Goal: Transaction & Acquisition: Purchase product/service

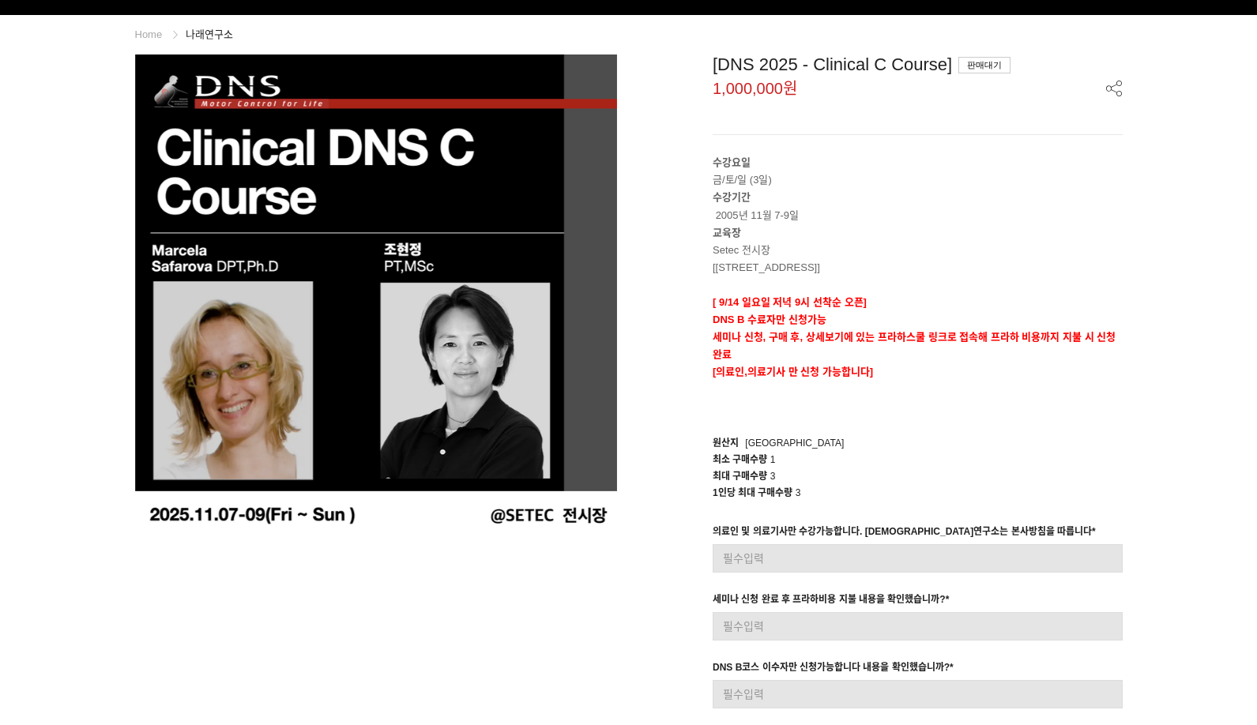
scroll to position [158, 0]
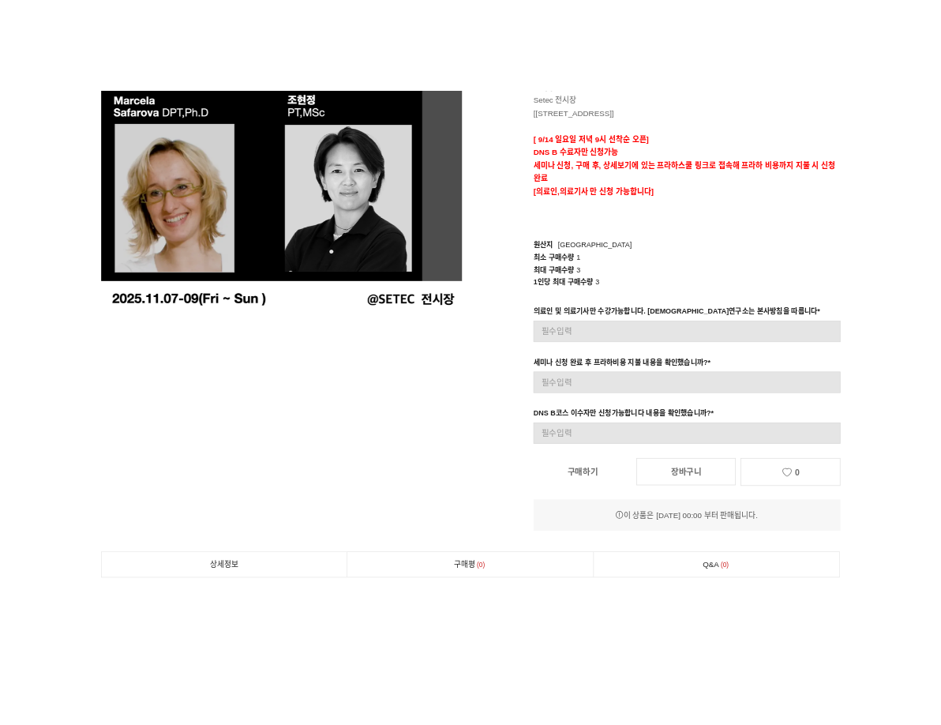
scroll to position [79, 0]
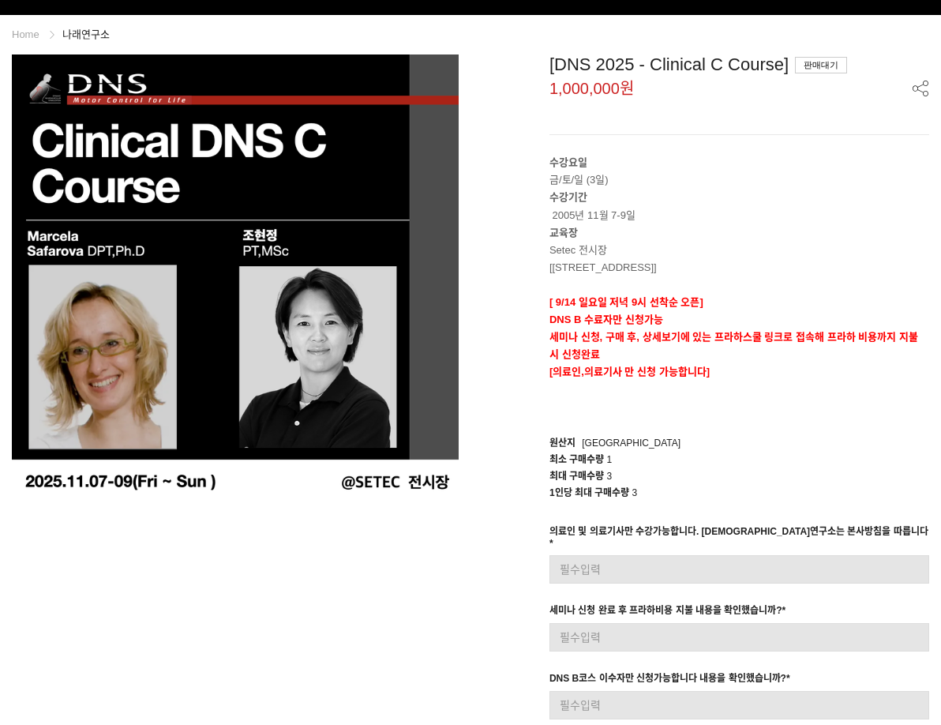
drag, startPoint x: 483, startPoint y: 564, endPoint x: 481, endPoint y: 555, distance: 9.0
click at [485, 562] on div "[DNS 2025 - Clinical C Course] 판매대기 1,000,000원 수강요일 금/토/일 (3일) 수강기간 2005년 11월 7…" at bounding box center [706, 444] width 447 height 781
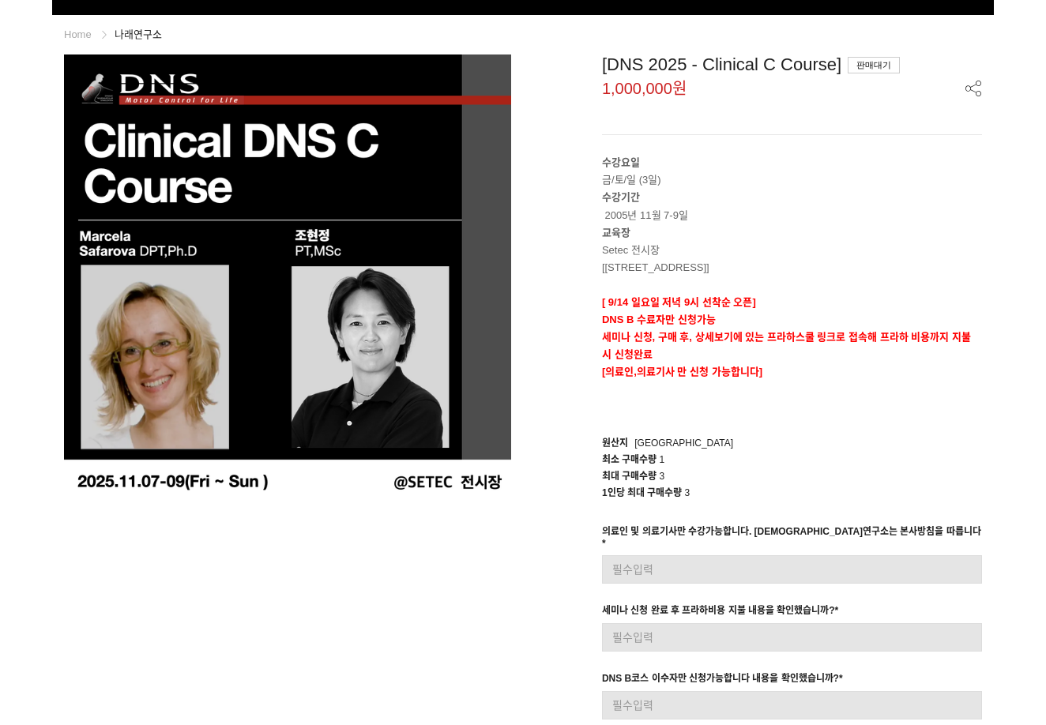
scroll to position [0, 0]
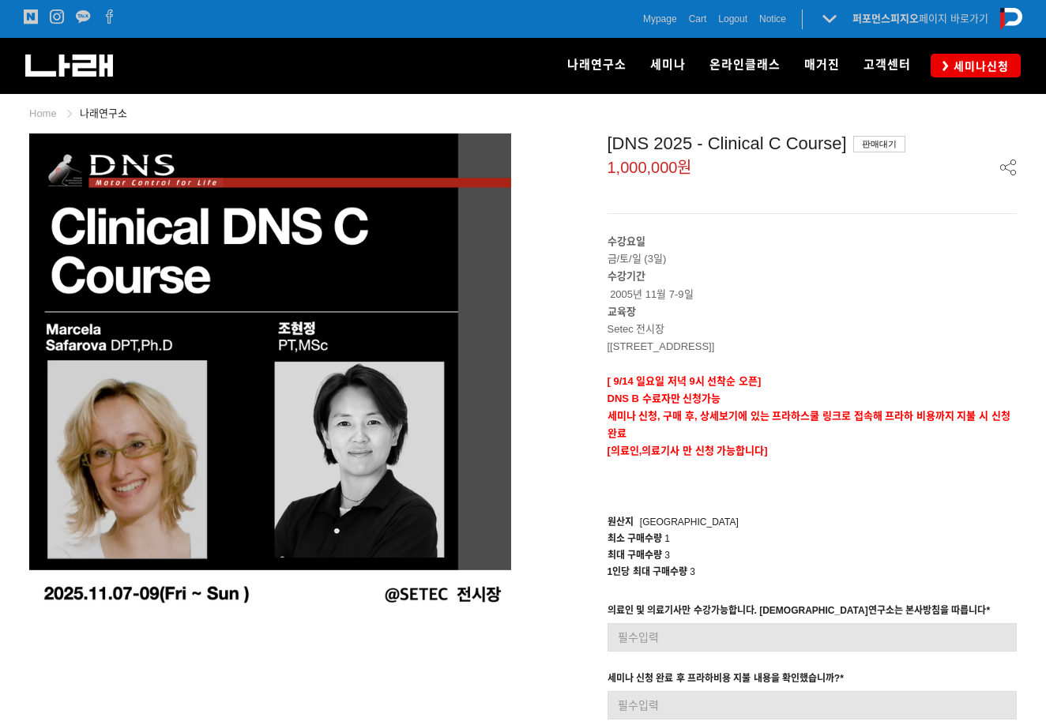
click at [536, 390] on div "[DNS 2025 - Clinical C Course] 판매대기 1,000,000원 수강요일 금/토/일 (3일) 수강기간 2005년 11월 7…" at bounding box center [776, 518] width 482 height 770
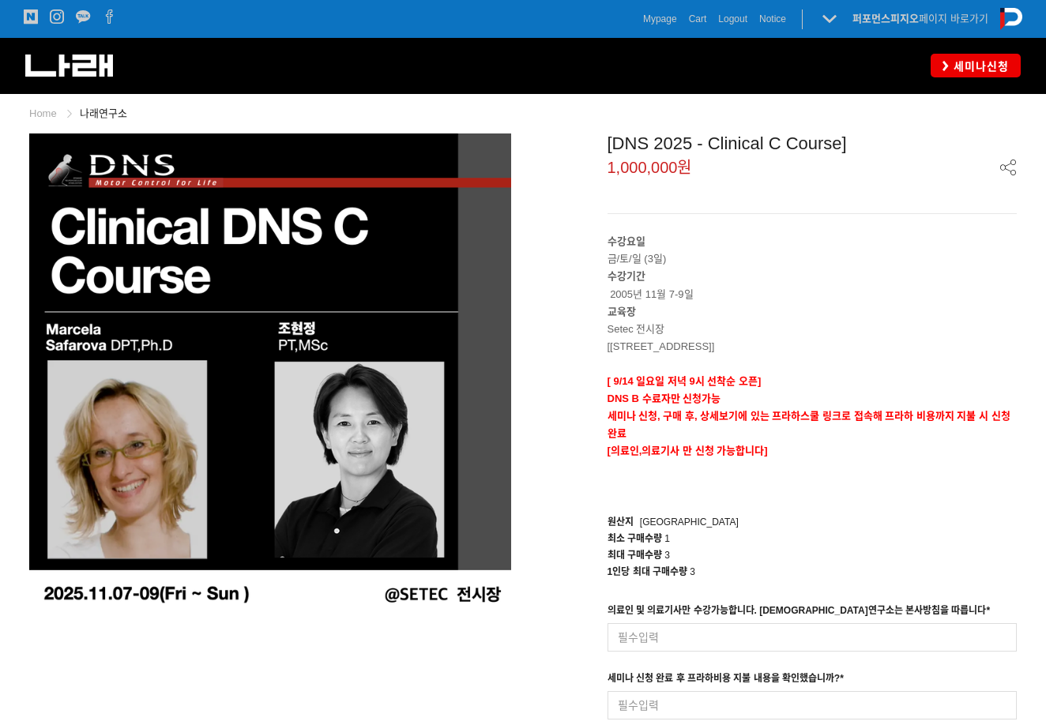
scroll to position [237, 0]
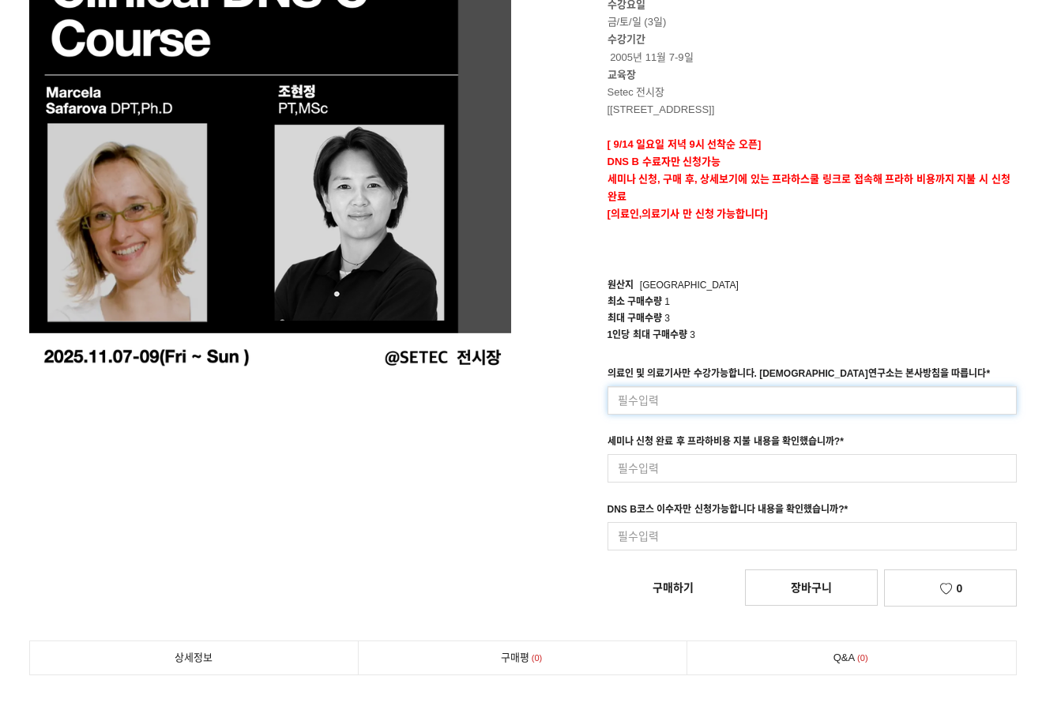
click at [718, 408] on input at bounding box center [812, 400] width 410 height 28
type input "ㄴ"
type input "네"
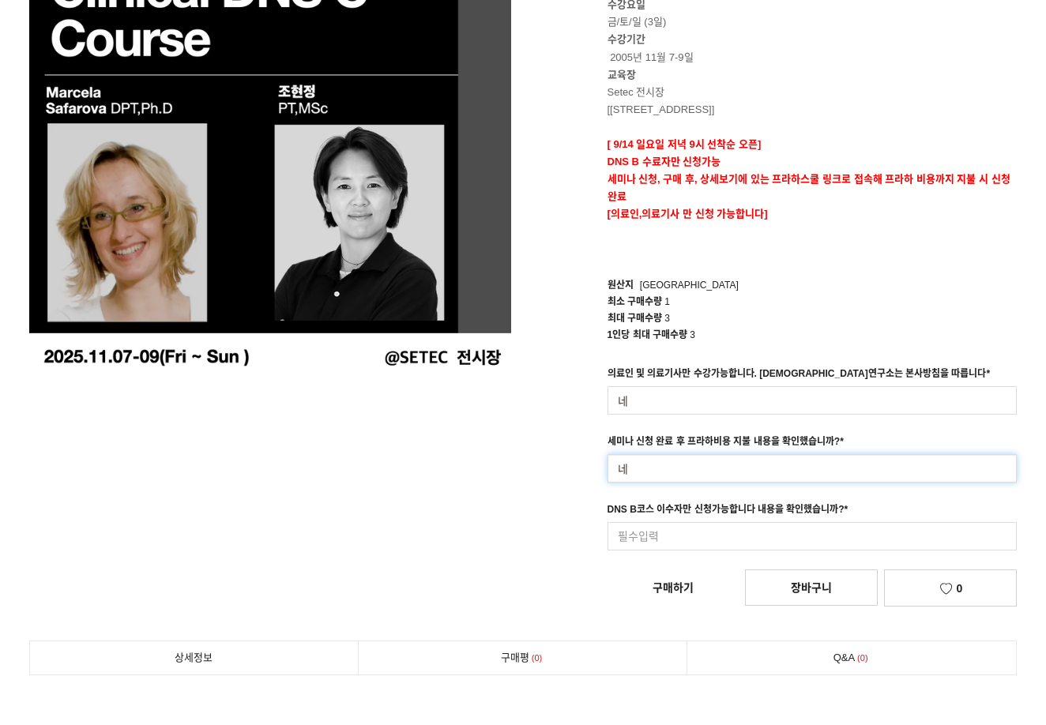
type input "네"
click at [663, 577] on div "[DNS 2025 - Clinical C Course] 1,000,000원 수강요일 금/토/일 (3일) 수강기간 2005년 11월 7-9일 교…" at bounding box center [776, 255] width 482 height 716
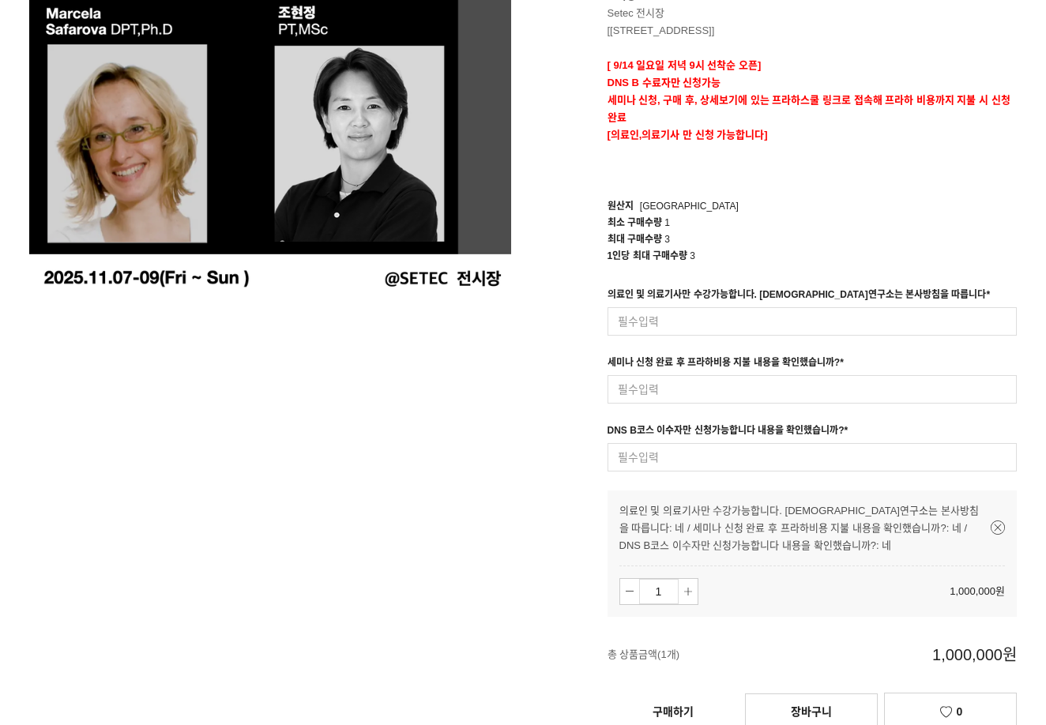
scroll to position [553, 0]
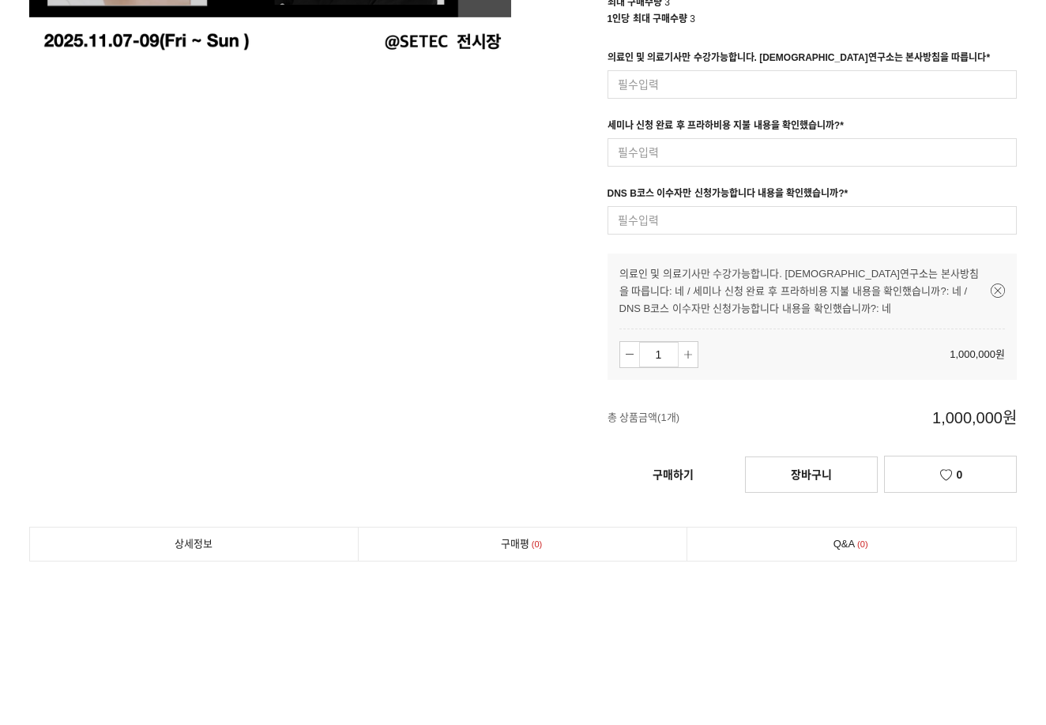
click at [672, 483] on link "구매하기" at bounding box center [672, 474] width 131 height 35
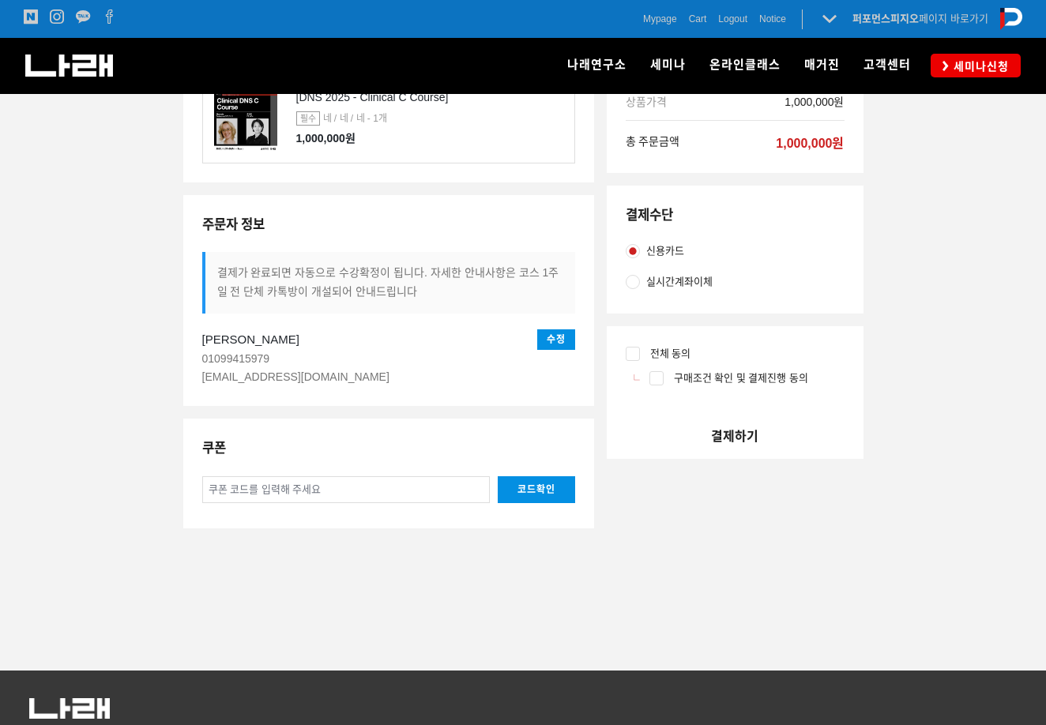
scroll to position [117, 0]
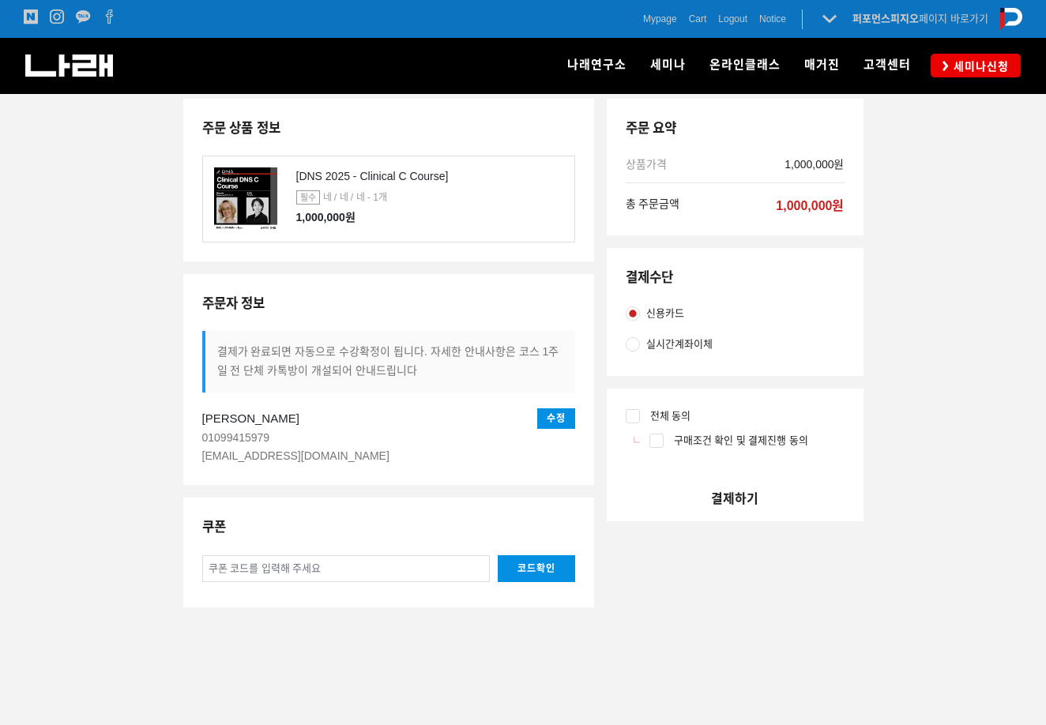
click at [639, 416] on input "전체 동의" at bounding box center [633, 416] width 14 height 14
checkbox input "true"
click at [727, 502] on button "결제하기" at bounding box center [735, 498] width 257 height 45
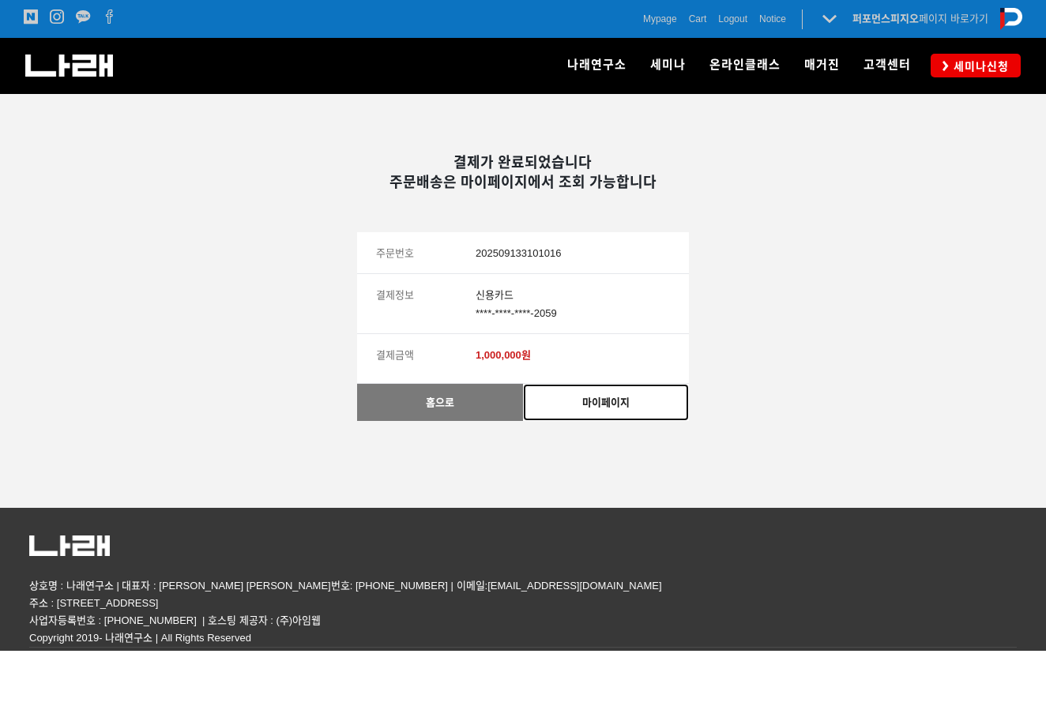
click at [596, 410] on link "마이페이지" at bounding box center [606, 402] width 166 height 37
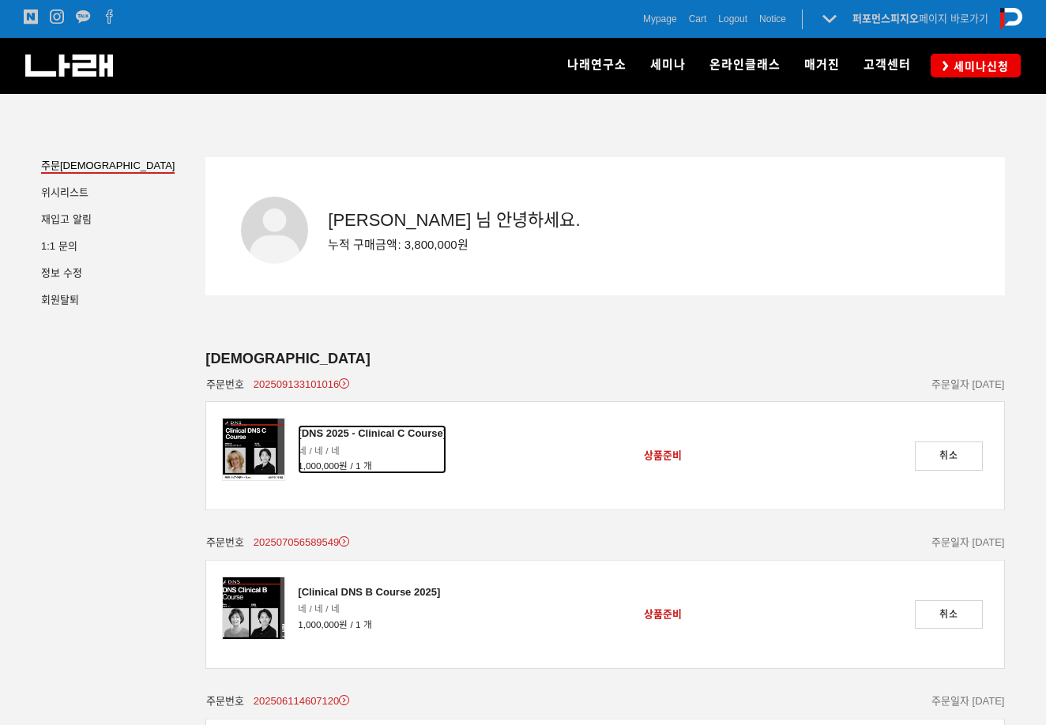
click at [384, 433] on div "[DNS 2025 - Clinical C Course]" at bounding box center [372, 433] width 148 height 17
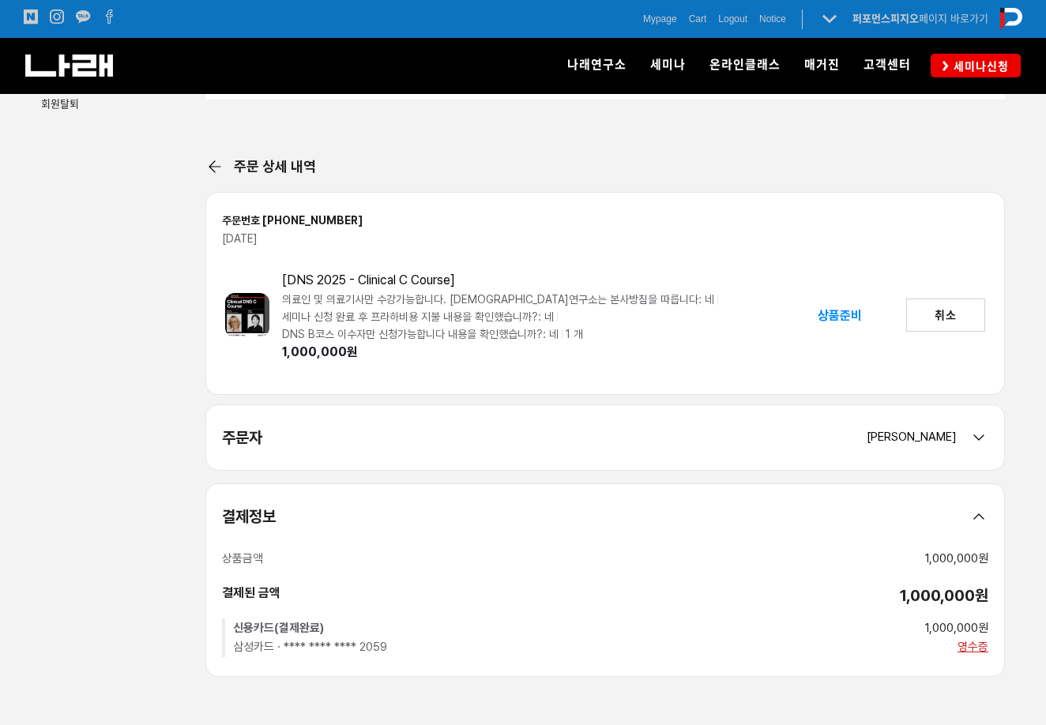
scroll to position [433, 0]
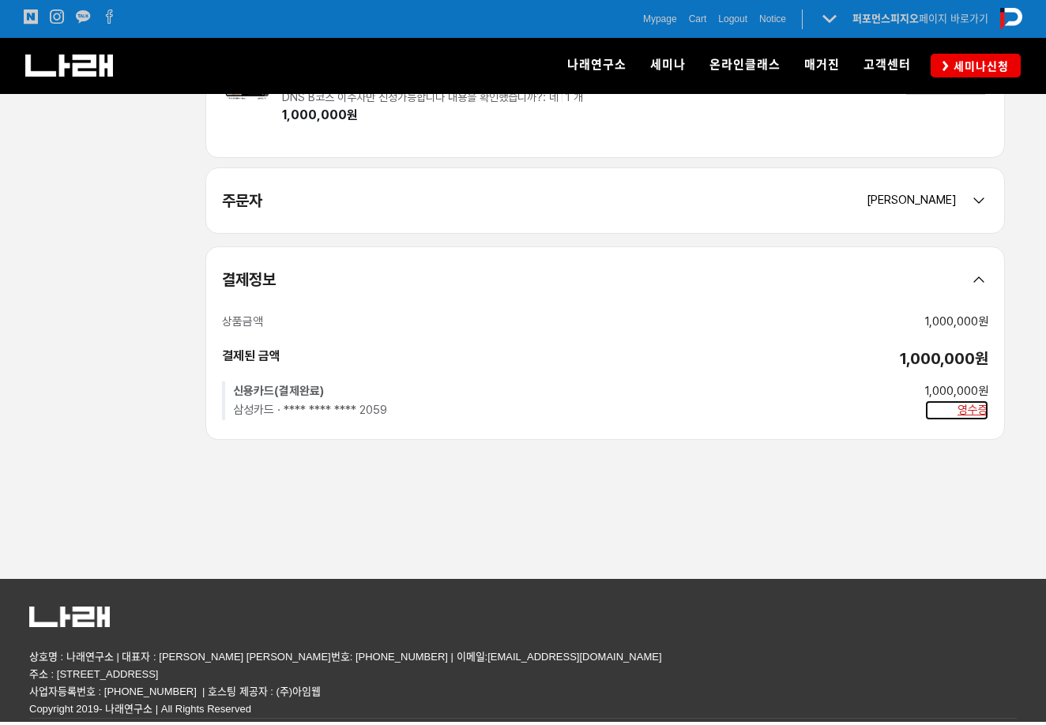
click at [973, 412] on div "영수증" at bounding box center [956, 410] width 63 height 21
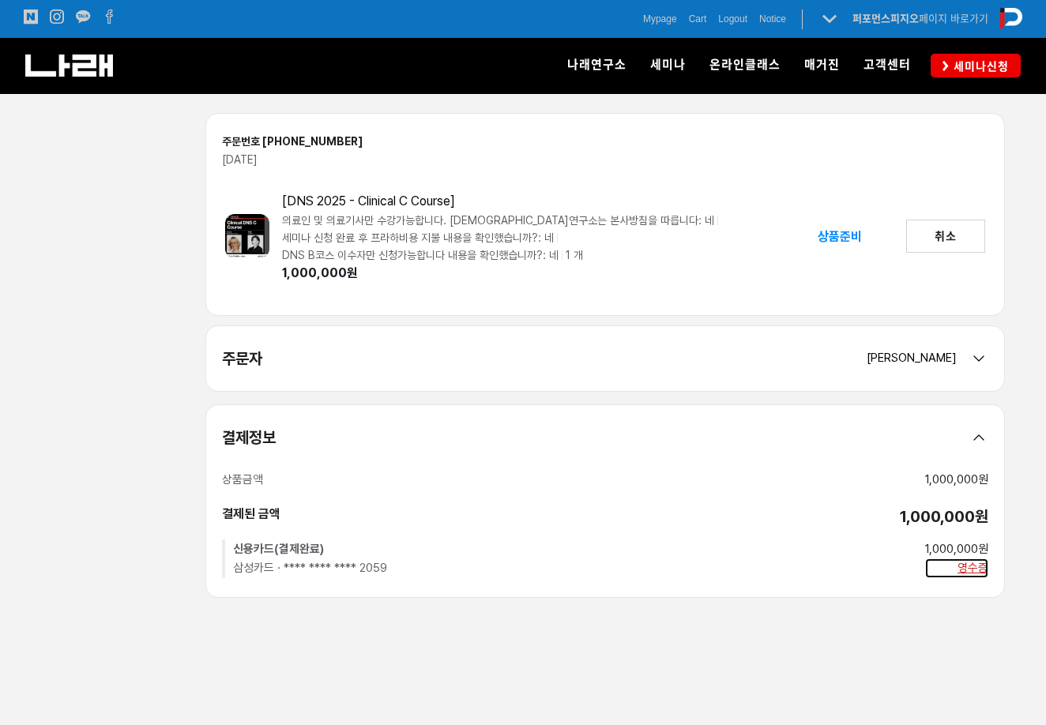
scroll to position [196, 0]
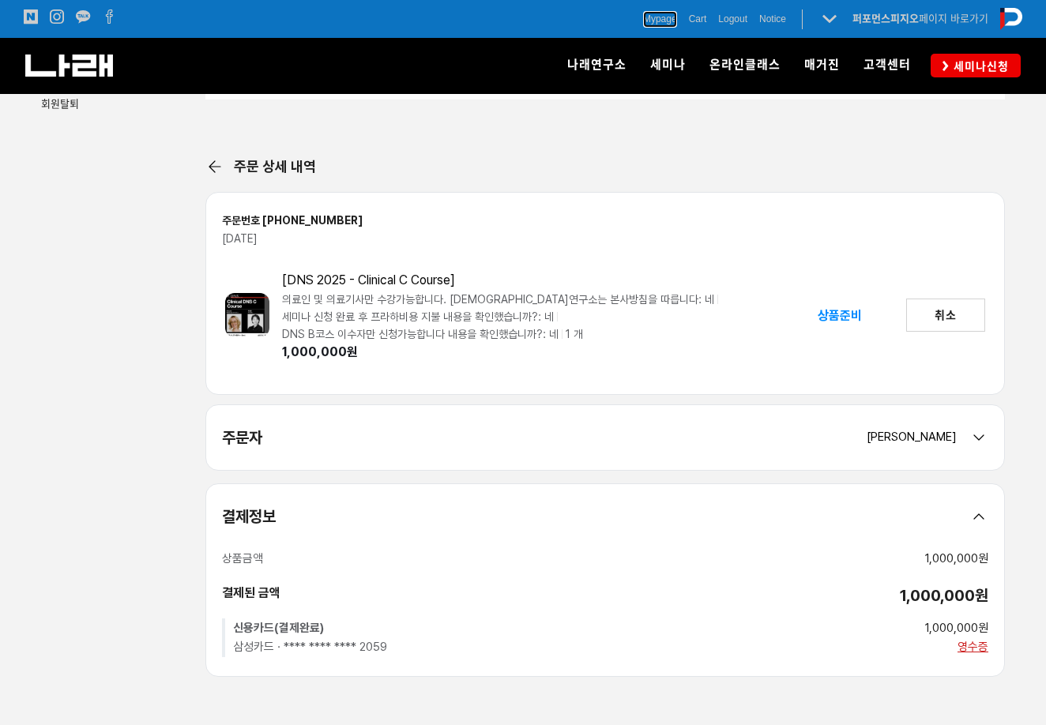
click at [643, 19] on span "Mypage" at bounding box center [660, 19] width 34 height 16
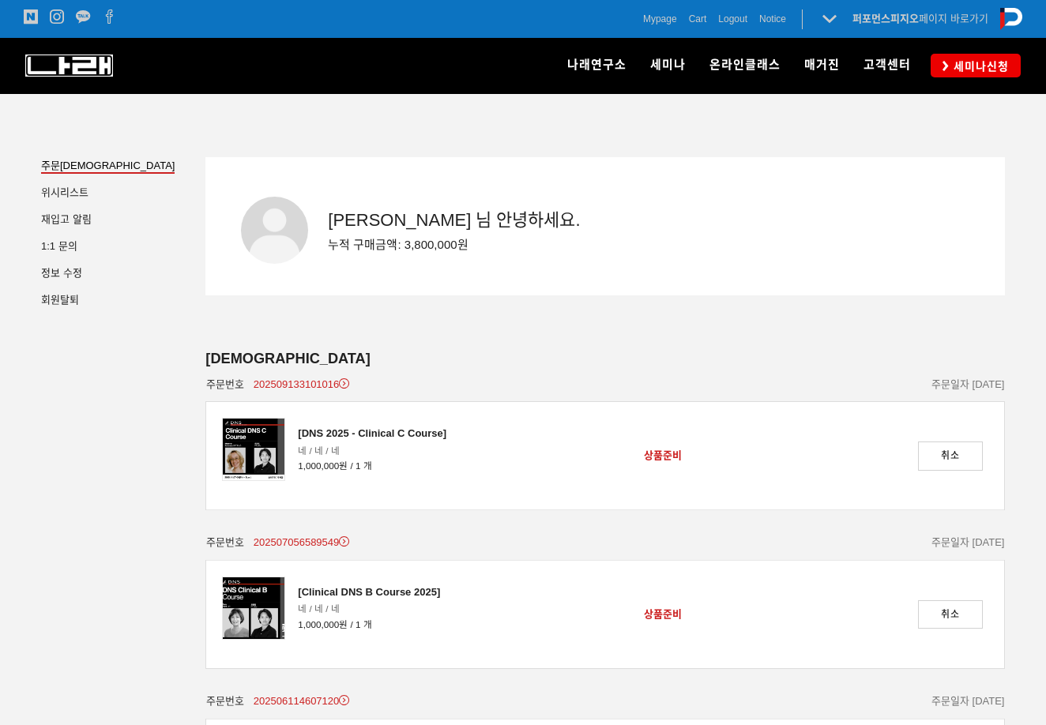
click at [66, 69] on img at bounding box center [69, 65] width 88 height 22
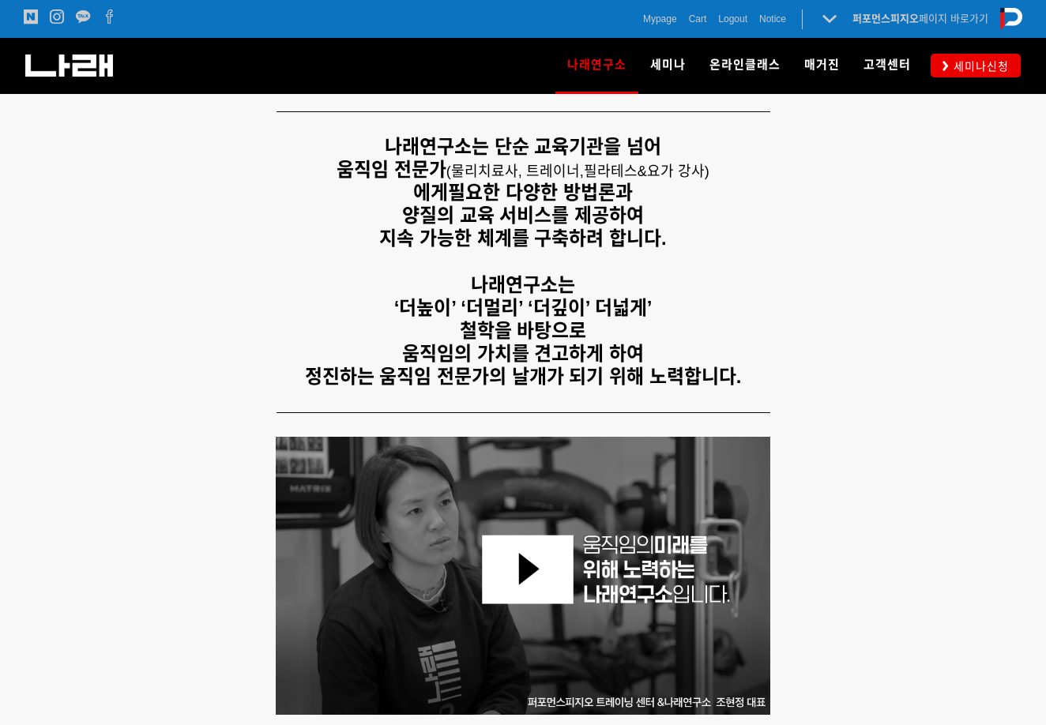
scroll to position [512, 0]
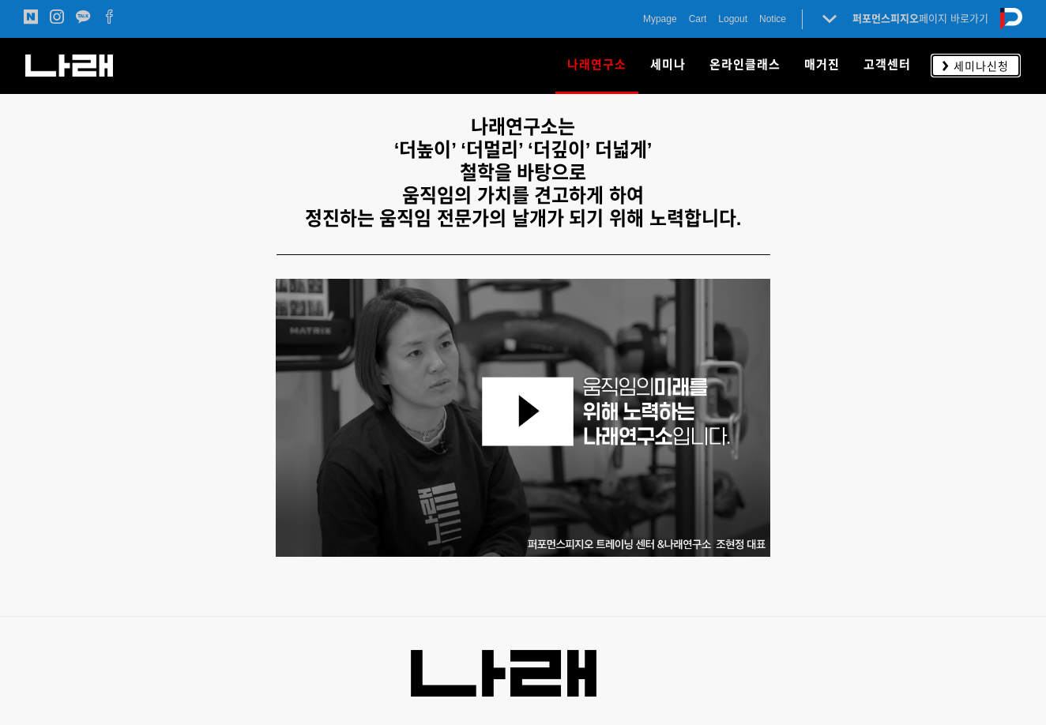
click at [975, 73] on span "세미나신청" at bounding box center [979, 66] width 60 height 16
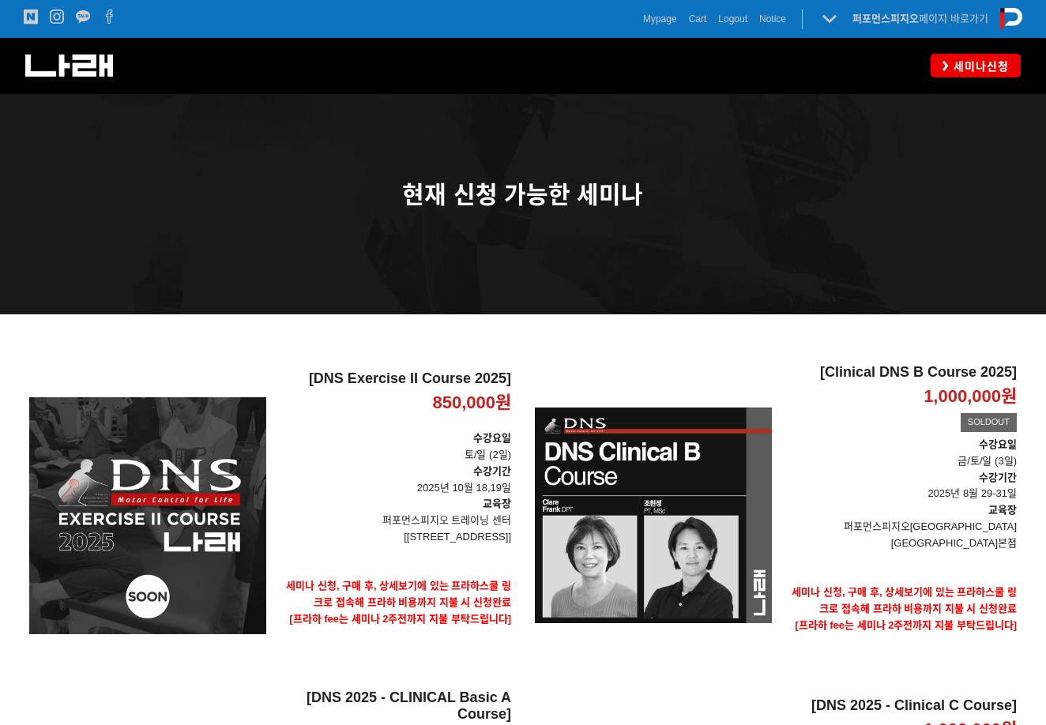
scroll to position [117, 0]
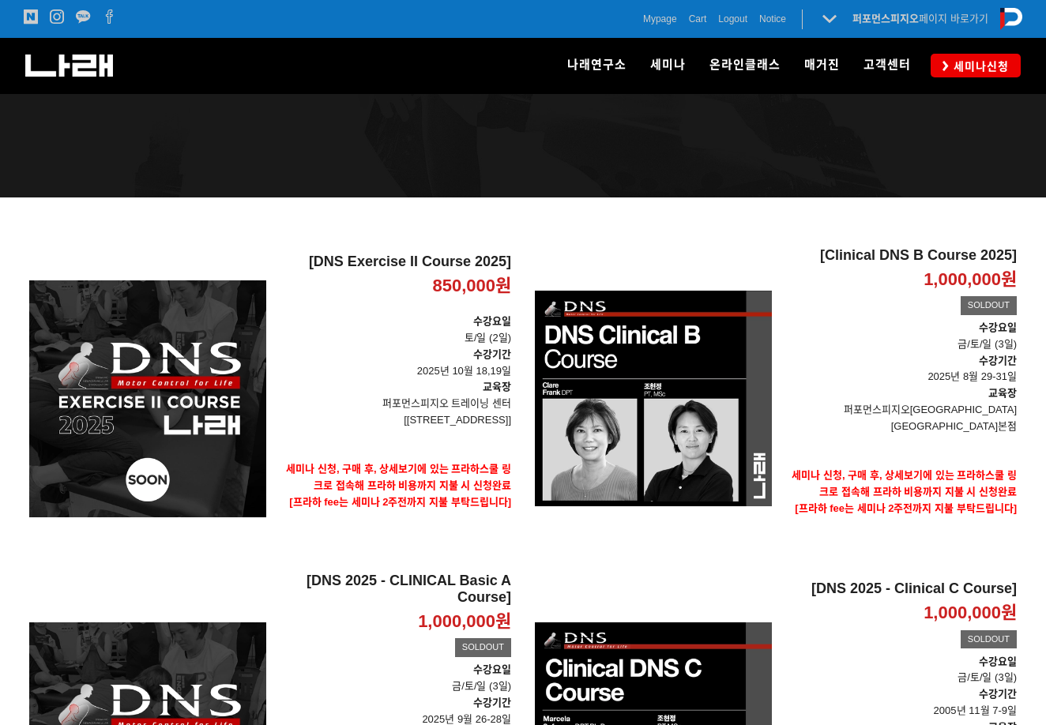
click at [525, 166] on p at bounding box center [522, 171] width 987 height 17
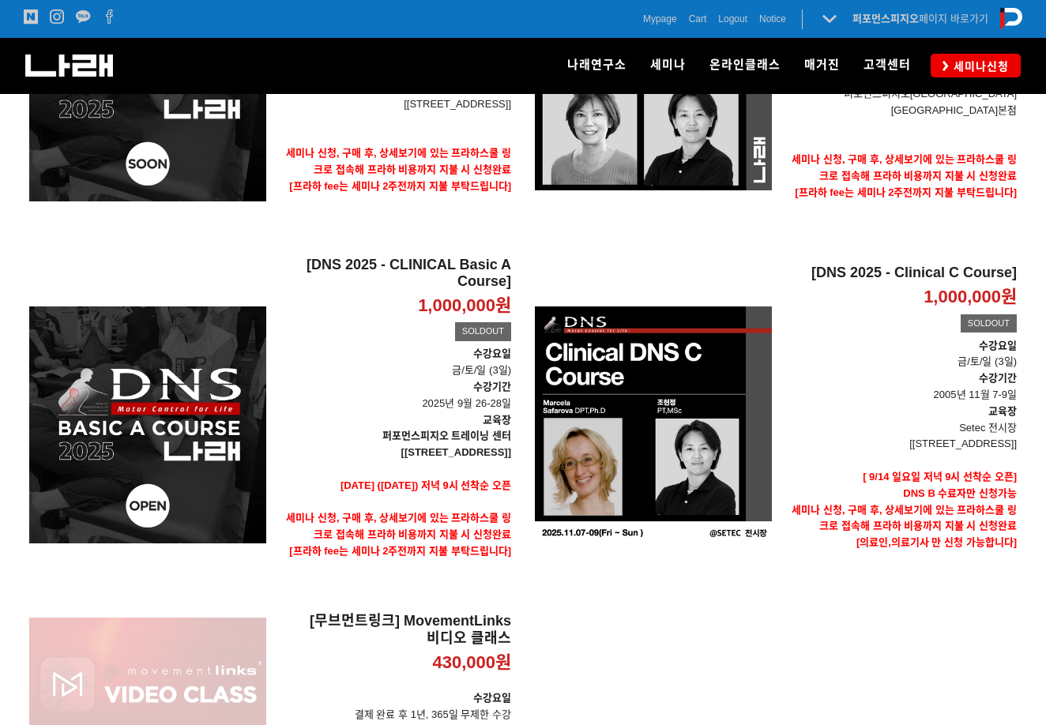
scroll to position [512, 0]
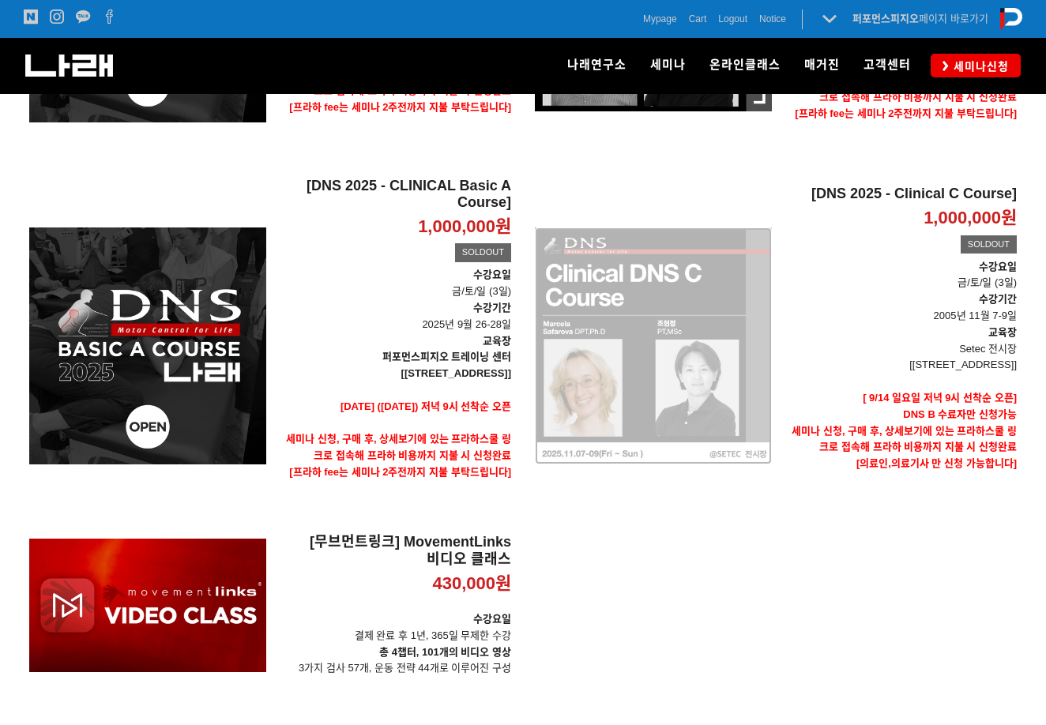
click at [704, 351] on div "[DNS 2025 - Clinical C Course] 1,000,000원 TIME SALE SOLDOUT" at bounding box center [653, 345] width 237 height 353
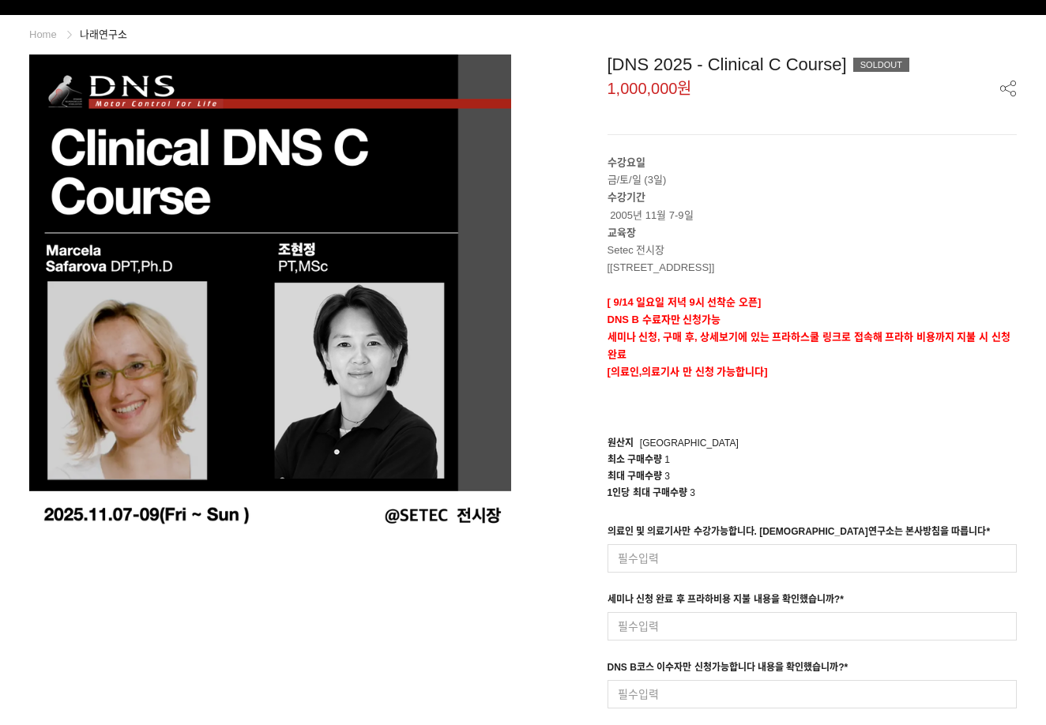
scroll to position [158, 0]
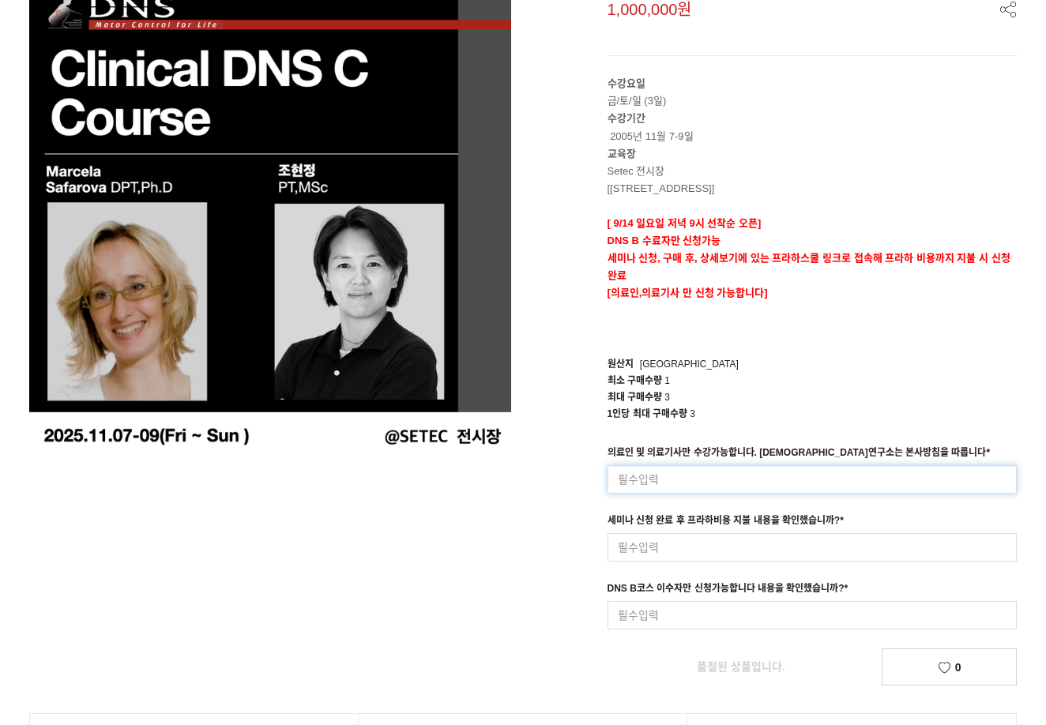
click at [701, 476] on input at bounding box center [812, 479] width 410 height 28
click at [729, 540] on input at bounding box center [812, 547] width 410 height 28
click at [720, 604] on input at bounding box center [812, 615] width 410 height 28
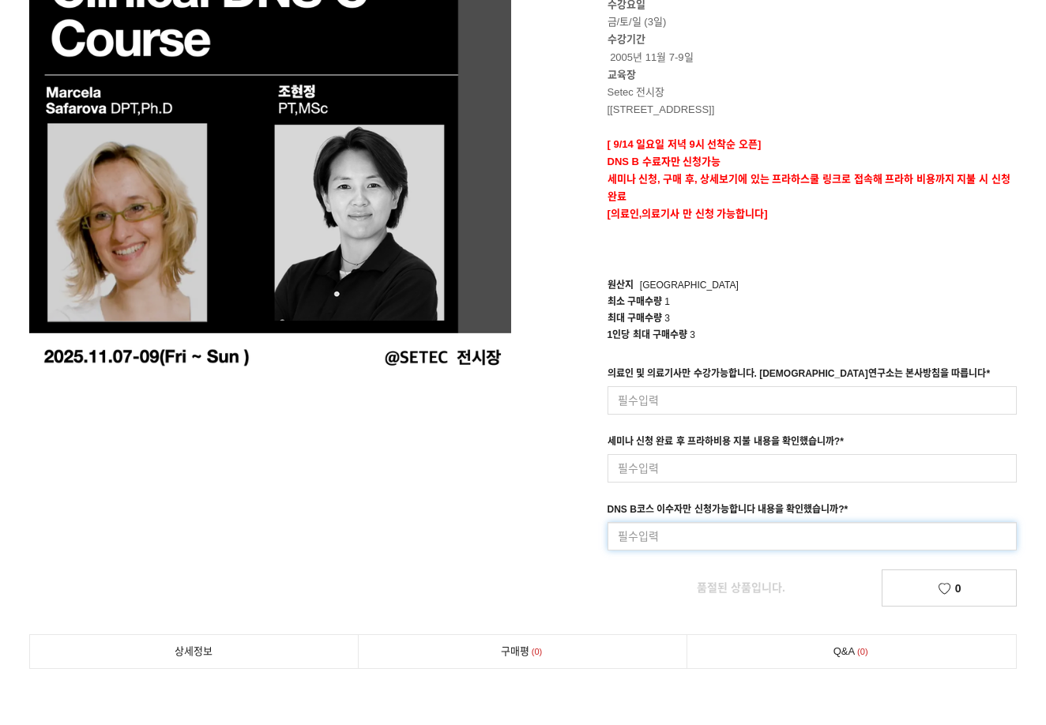
click at [678, 523] on input at bounding box center [812, 536] width 410 height 28
click at [697, 461] on input at bounding box center [812, 468] width 410 height 28
click at [820, 294] on div "최소 구매수량 1" at bounding box center [812, 302] width 410 height 17
click at [564, 315] on div "[DNS 2025 - Clinical C Course] SOLDOUT 1,000,000원 수강요일 금/토/일 (3일) 수강기간 2005년 11…" at bounding box center [776, 252] width 482 height 710
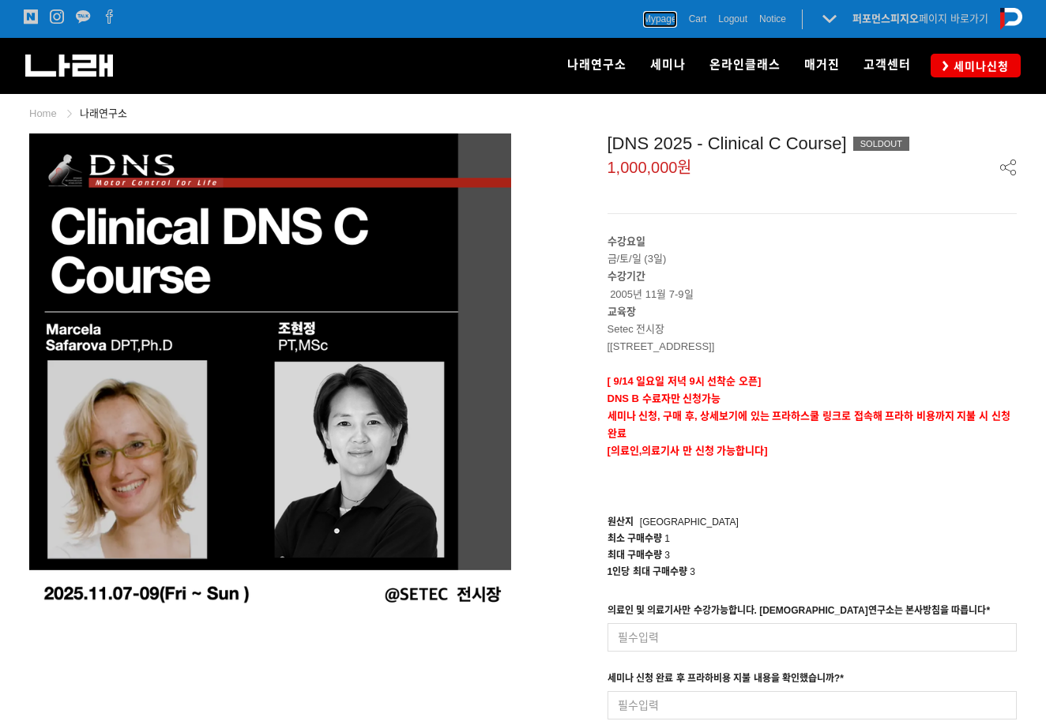
click at [653, 26] on span "Mypage" at bounding box center [660, 19] width 34 height 16
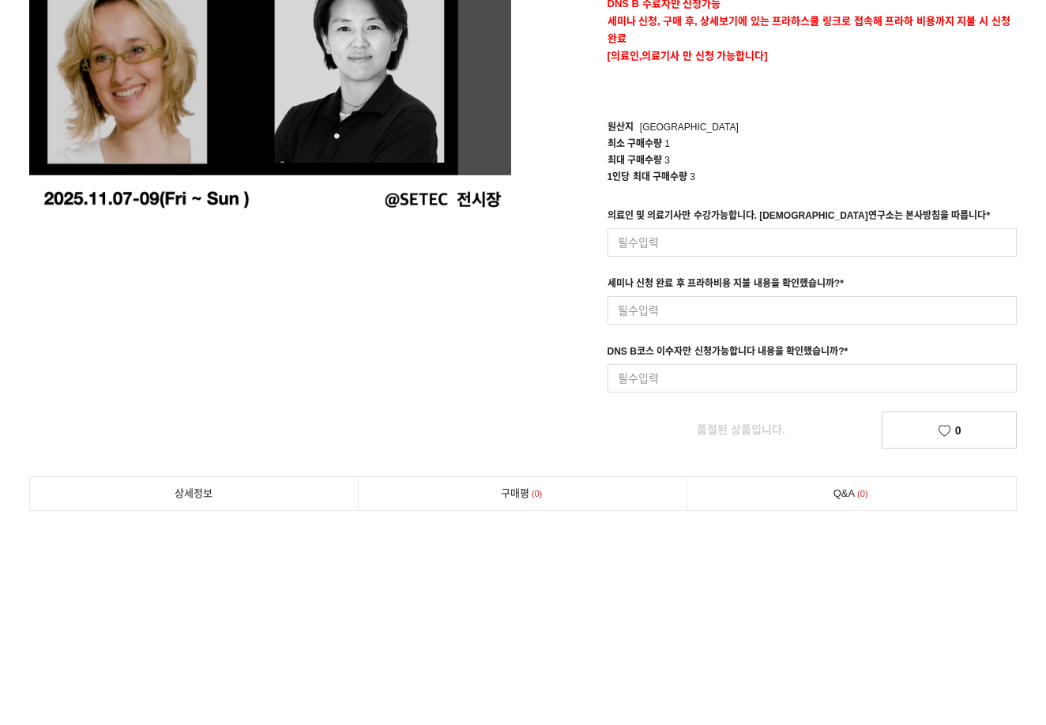
scroll to position [158, 0]
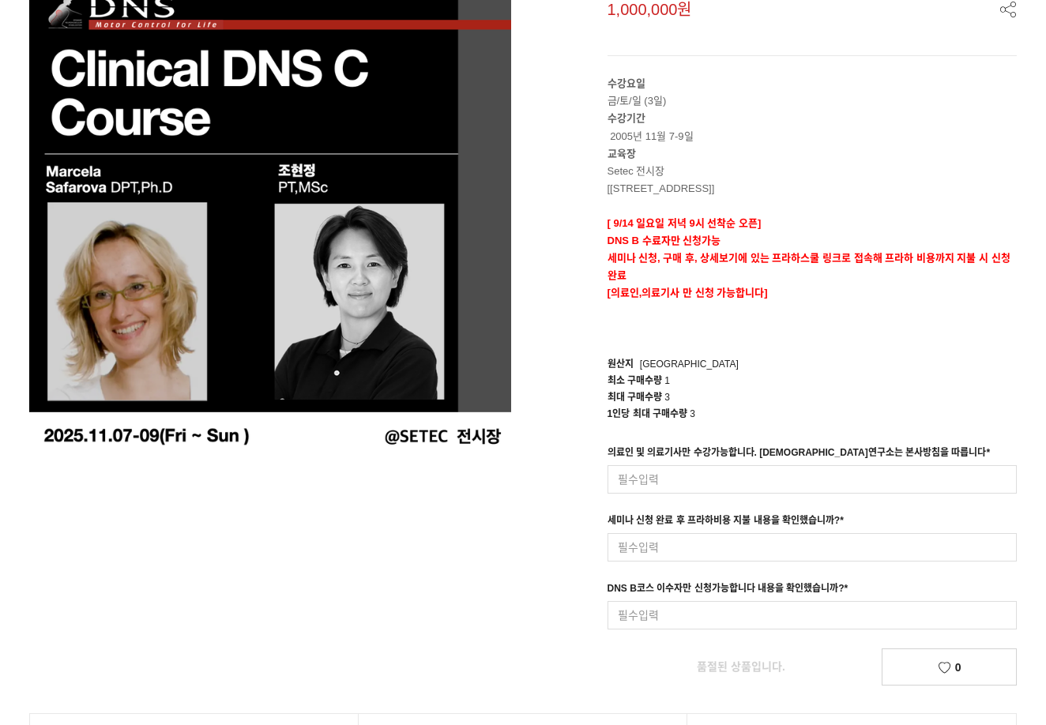
drag, startPoint x: 416, startPoint y: 505, endPoint x: 442, endPoint y: 516, distance: 28.3
click at [424, 509] on div "prev next 상품 이미지 [DNS 2025 - Clinical C Course] SOLDOUT 1,000,000원 수강요일 금/토/일 (…" at bounding box center [522, 324] width 1011 height 721
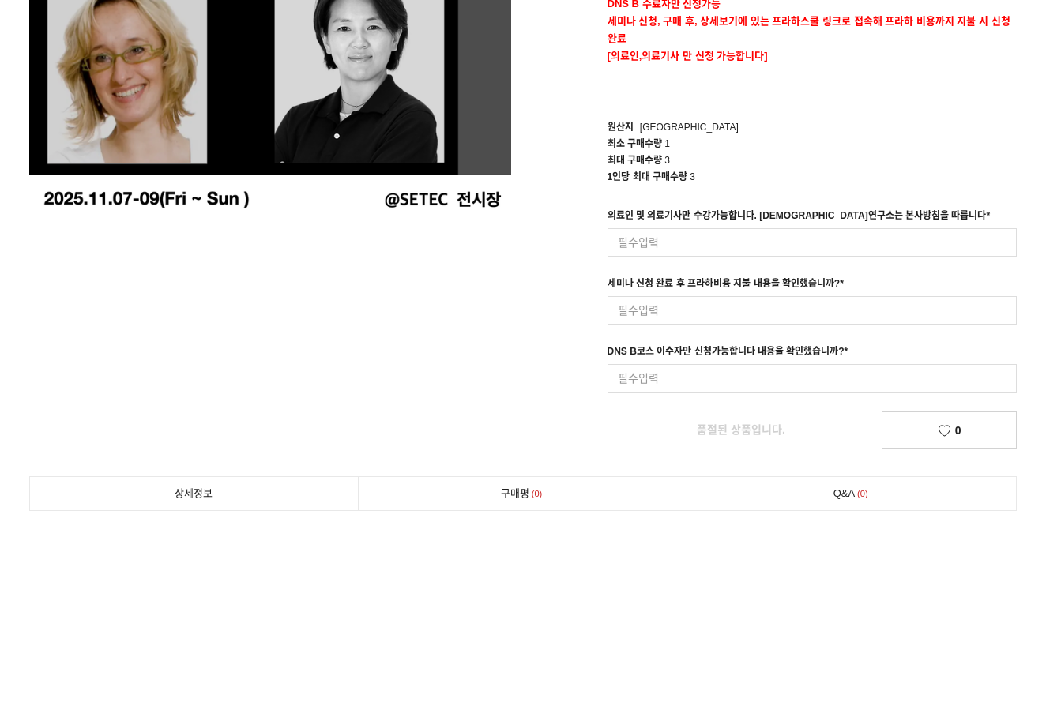
scroll to position [474, 0]
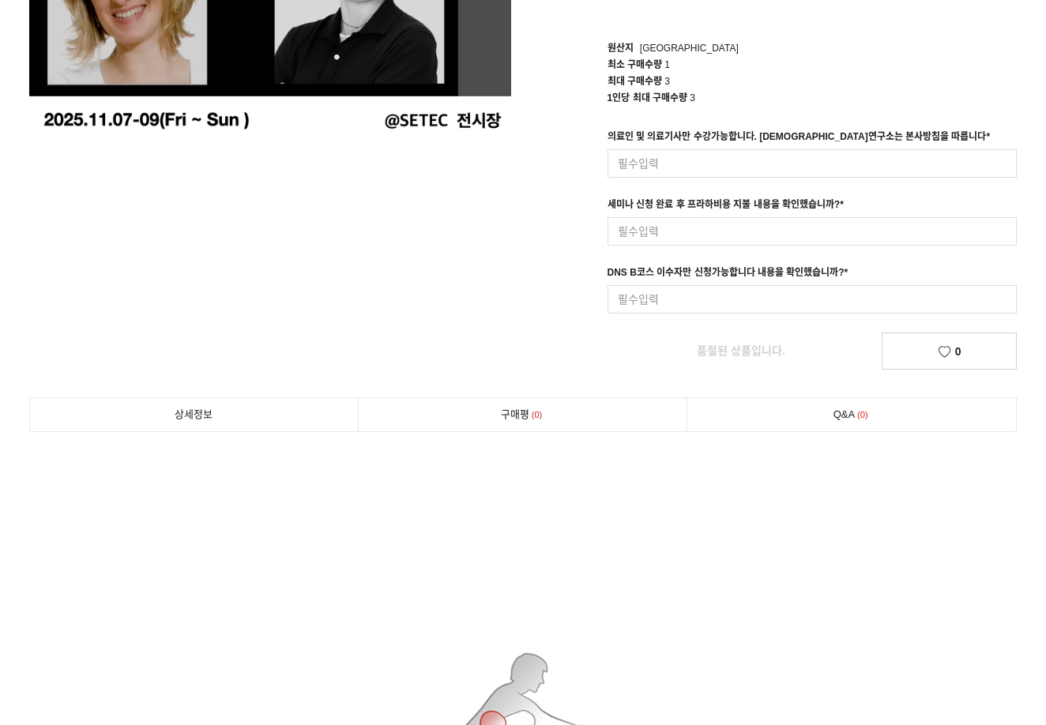
click at [486, 231] on div "prev next 상품 이미지 [DNS 2025 - Clinical C Course] SOLDOUT 1,000,000원 수강요일 금/토/일 (…" at bounding box center [522, 9] width 1011 height 721
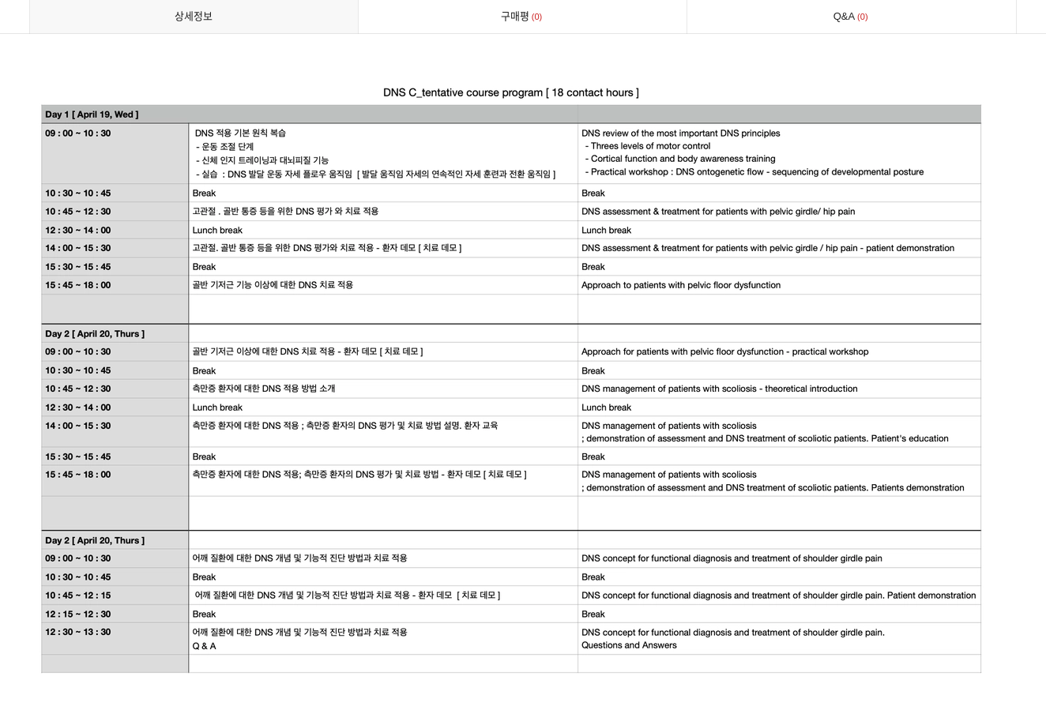
scroll to position [3491, 0]
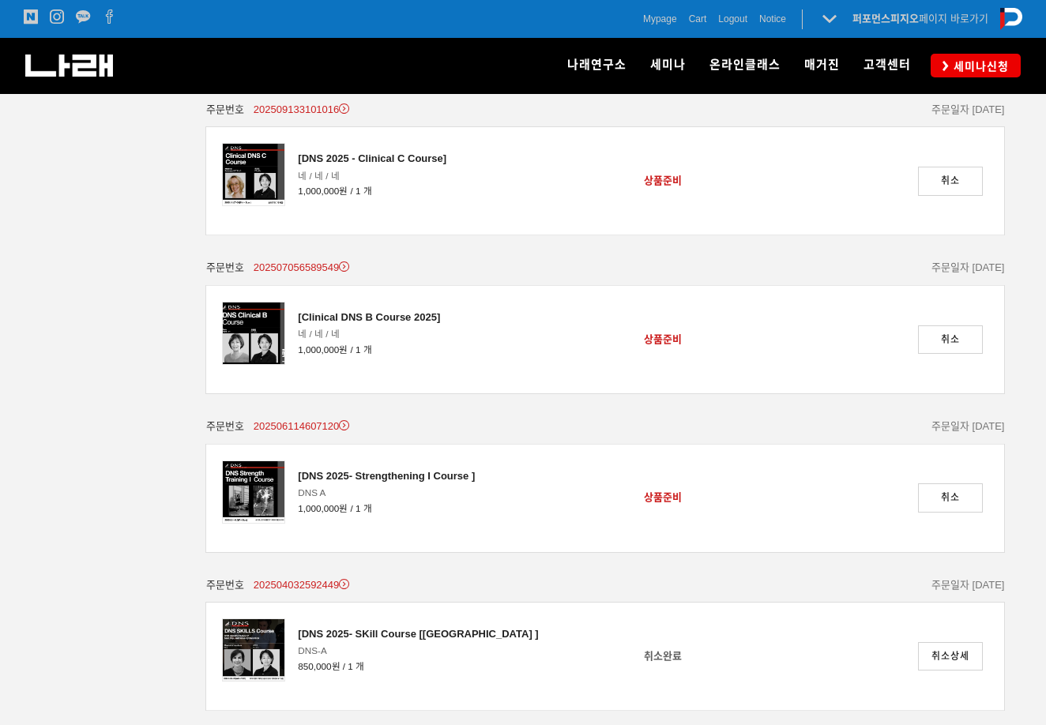
scroll to position [196, 0]
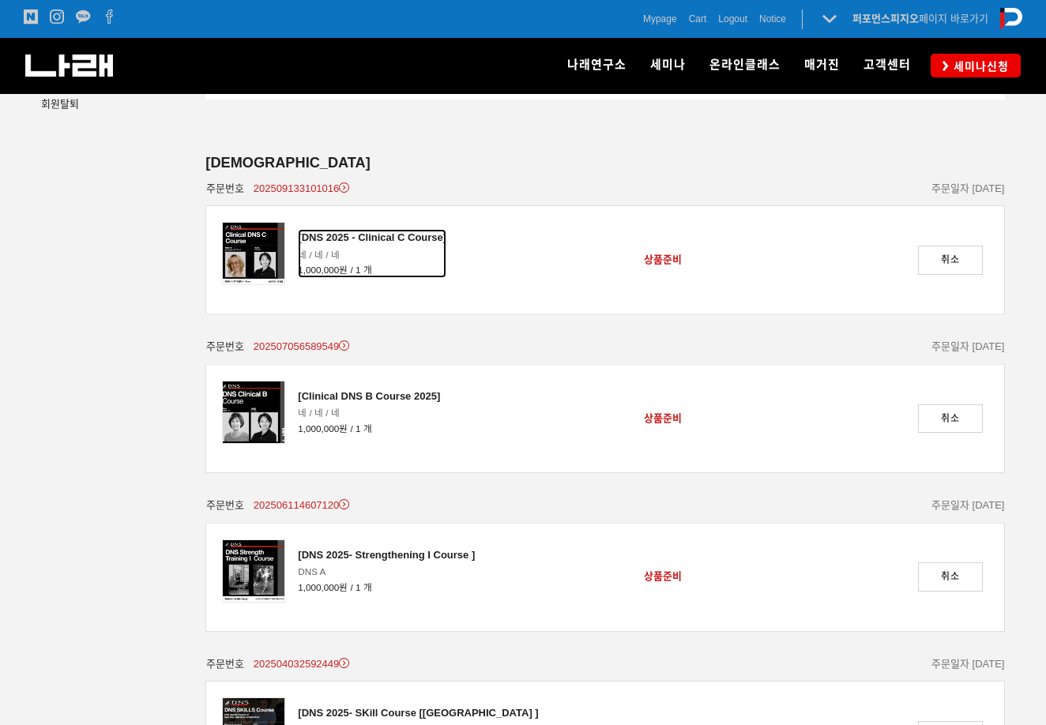
click at [407, 234] on div "[DNS 2025 - Clinical C Course]" at bounding box center [372, 237] width 148 height 17
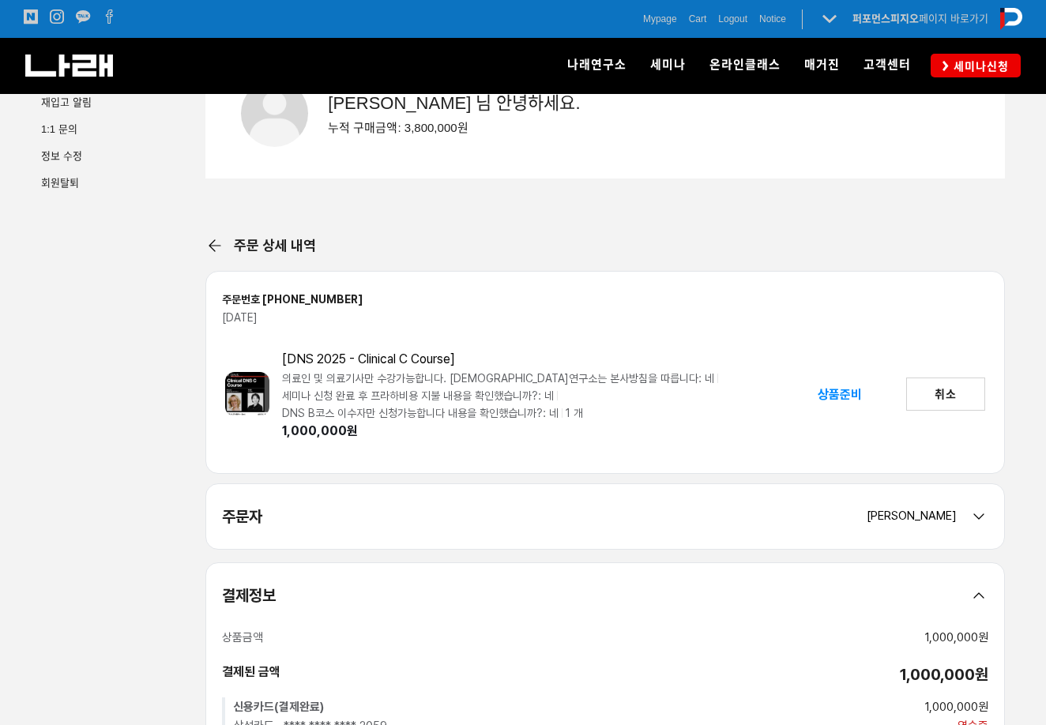
scroll to position [196, 0]
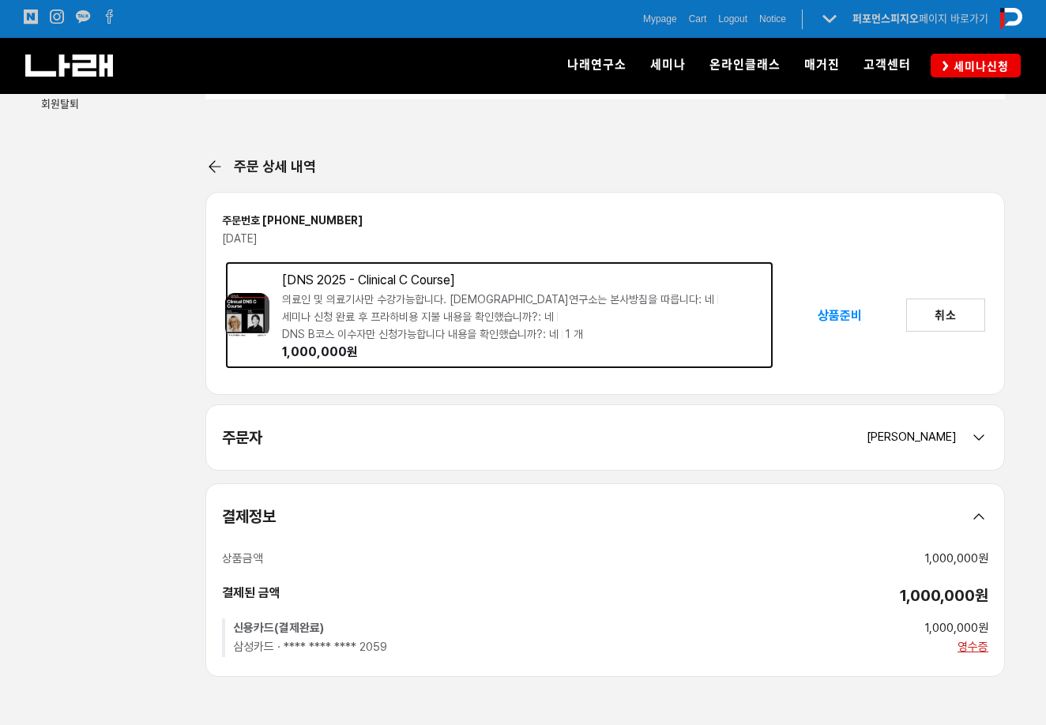
click at [344, 281] on div "[DNS 2025 - Clinical C Course]" at bounding box center [527, 280] width 491 height 17
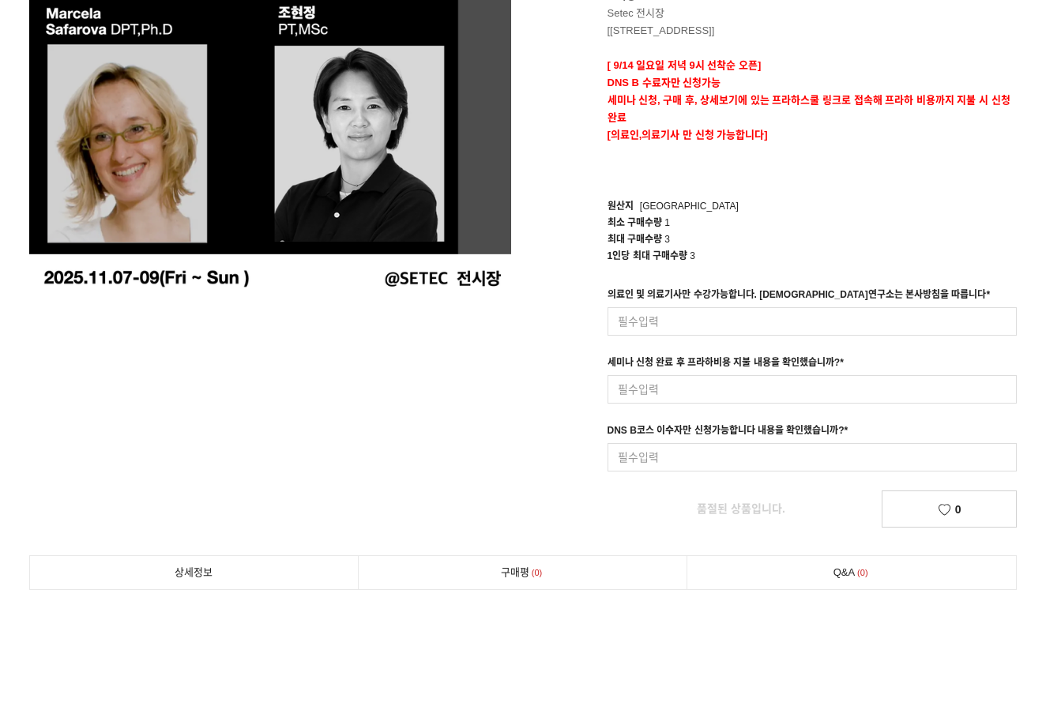
scroll to position [395, 0]
